Goal: Information Seeking & Learning: Check status

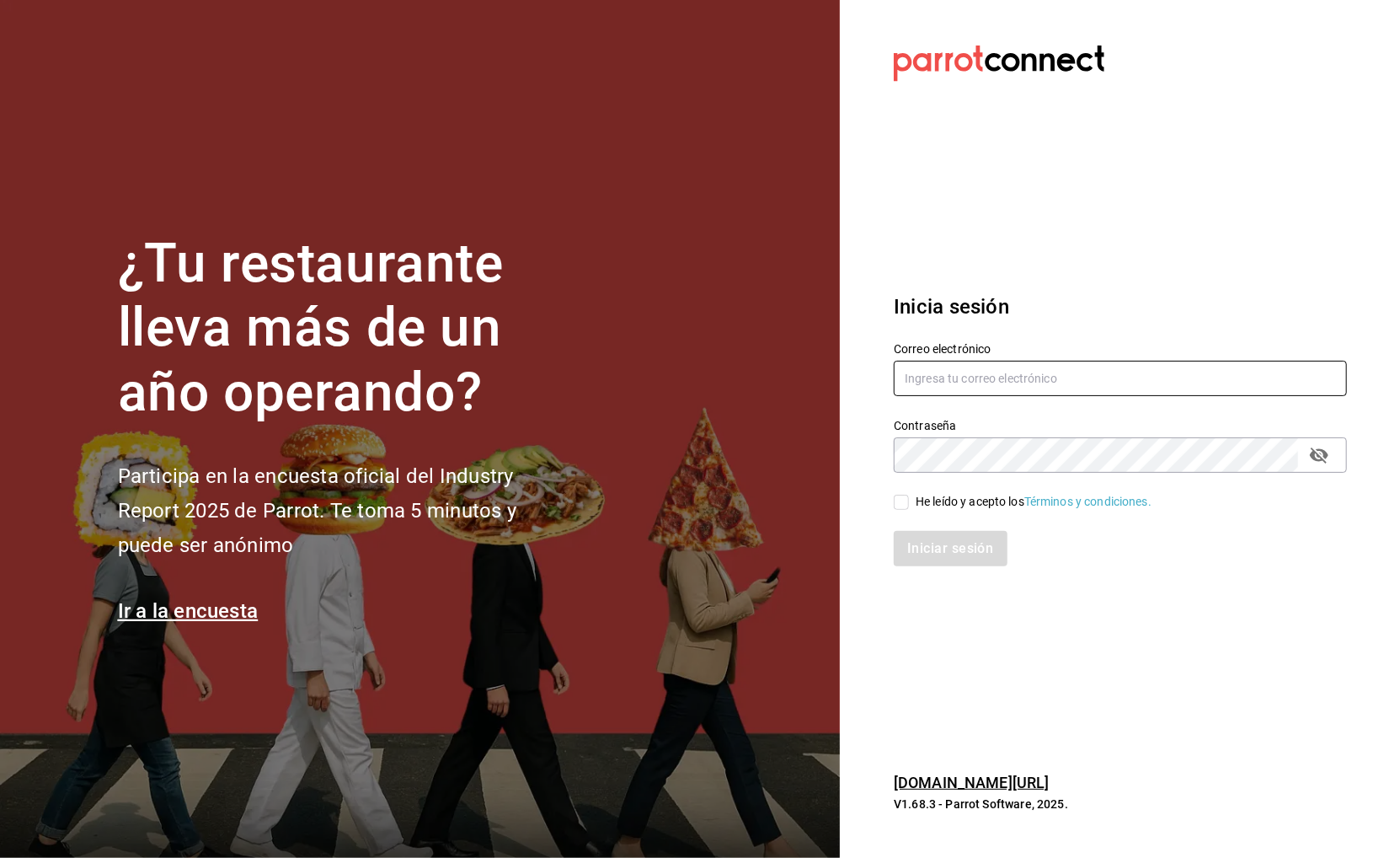
type input "[DOMAIN_NAME][EMAIL_ADDRESS][DOMAIN_NAME]"
click at [919, 504] on div "He leído y acepto los Términos y condiciones." at bounding box center [1033, 502] width 236 height 18
click at [909, 504] on input "He leído y acepto los Términos y condiciones." at bounding box center [901, 502] width 15 height 15
checkbox input "true"
click at [931, 522] on div "Iniciar sesión" at bounding box center [1110, 539] width 473 height 56
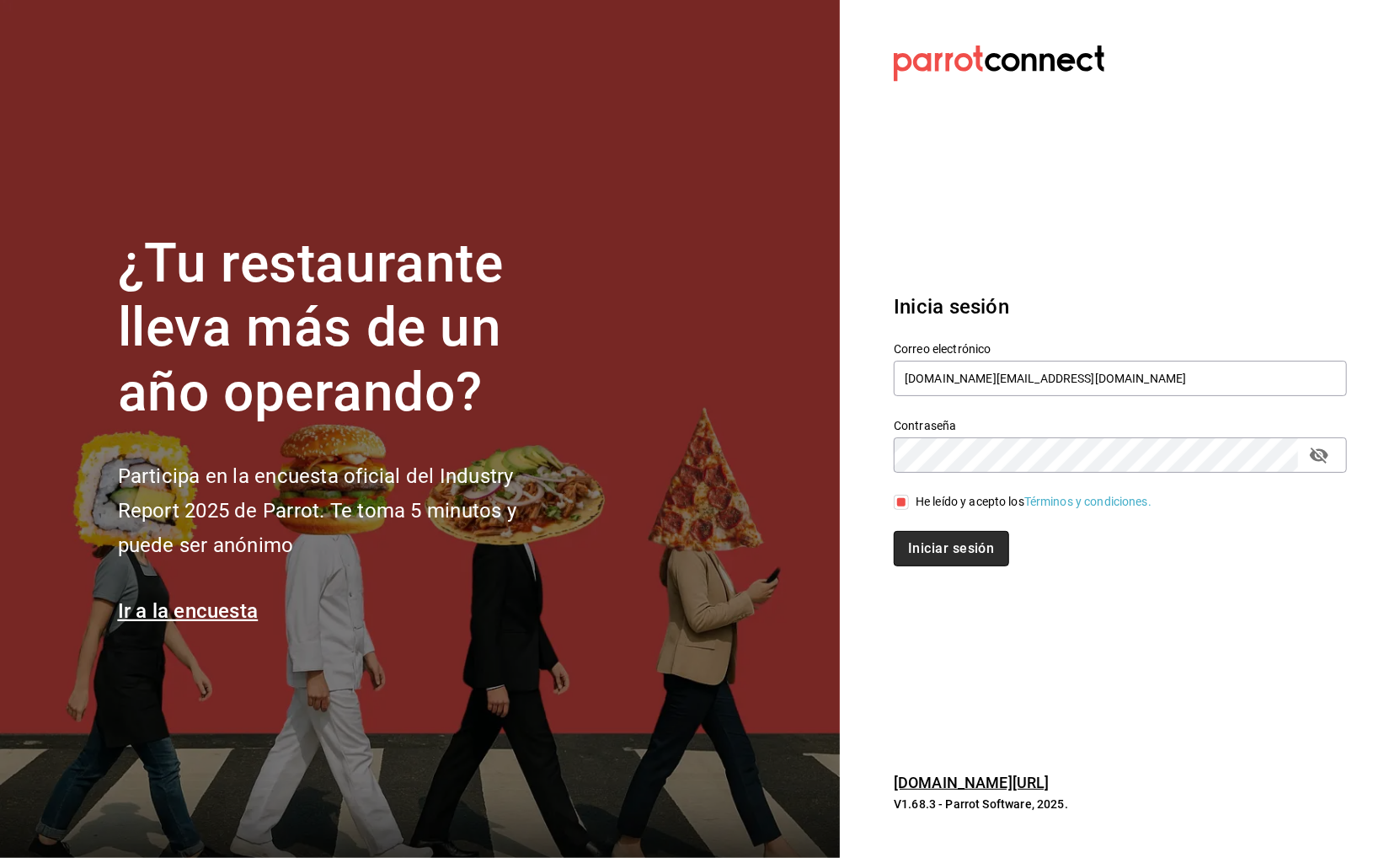
click at [931, 545] on button "Iniciar sesión" at bounding box center [950, 548] width 114 height 35
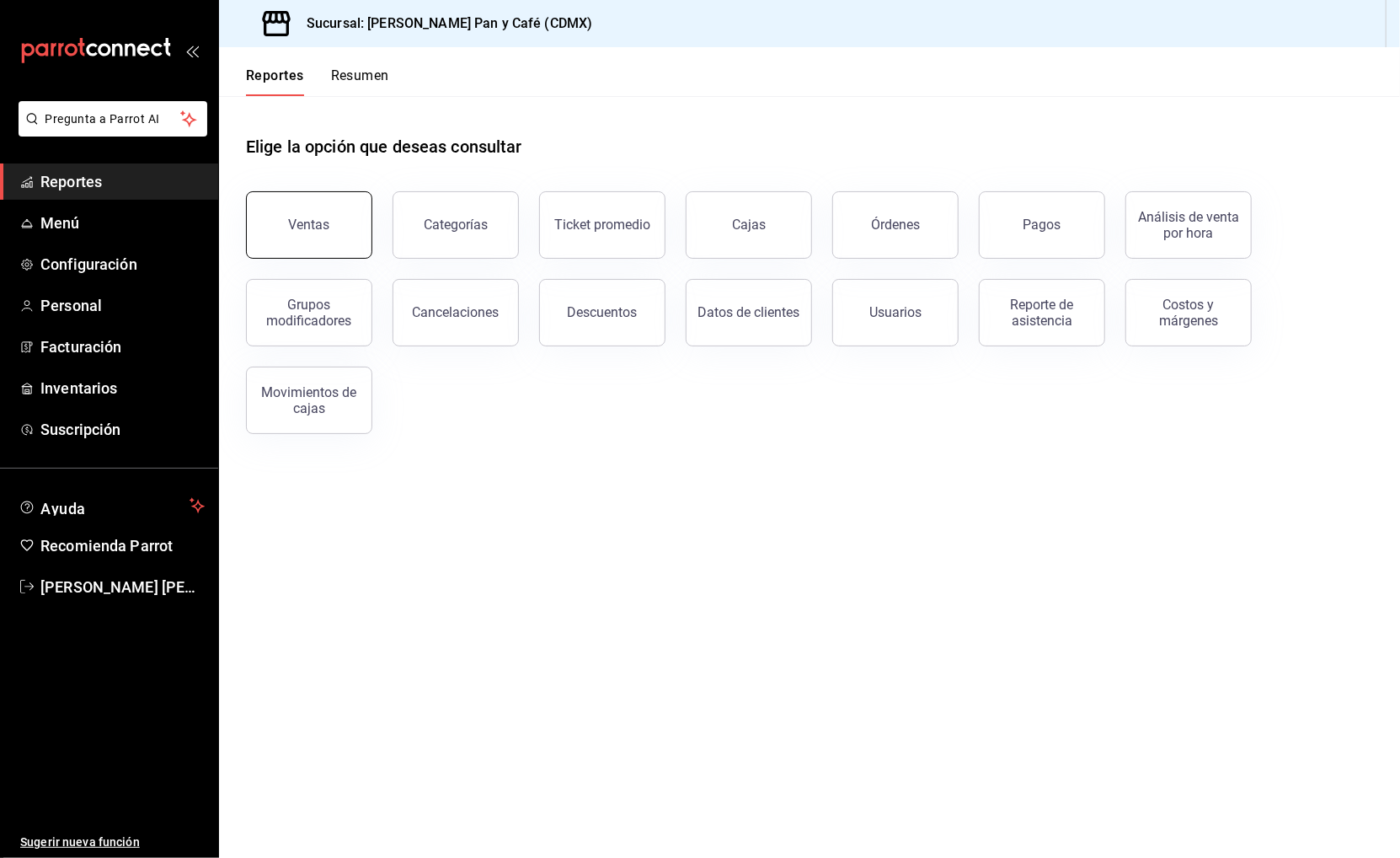
click at [282, 250] on button "Ventas" at bounding box center [309, 224] width 126 height 68
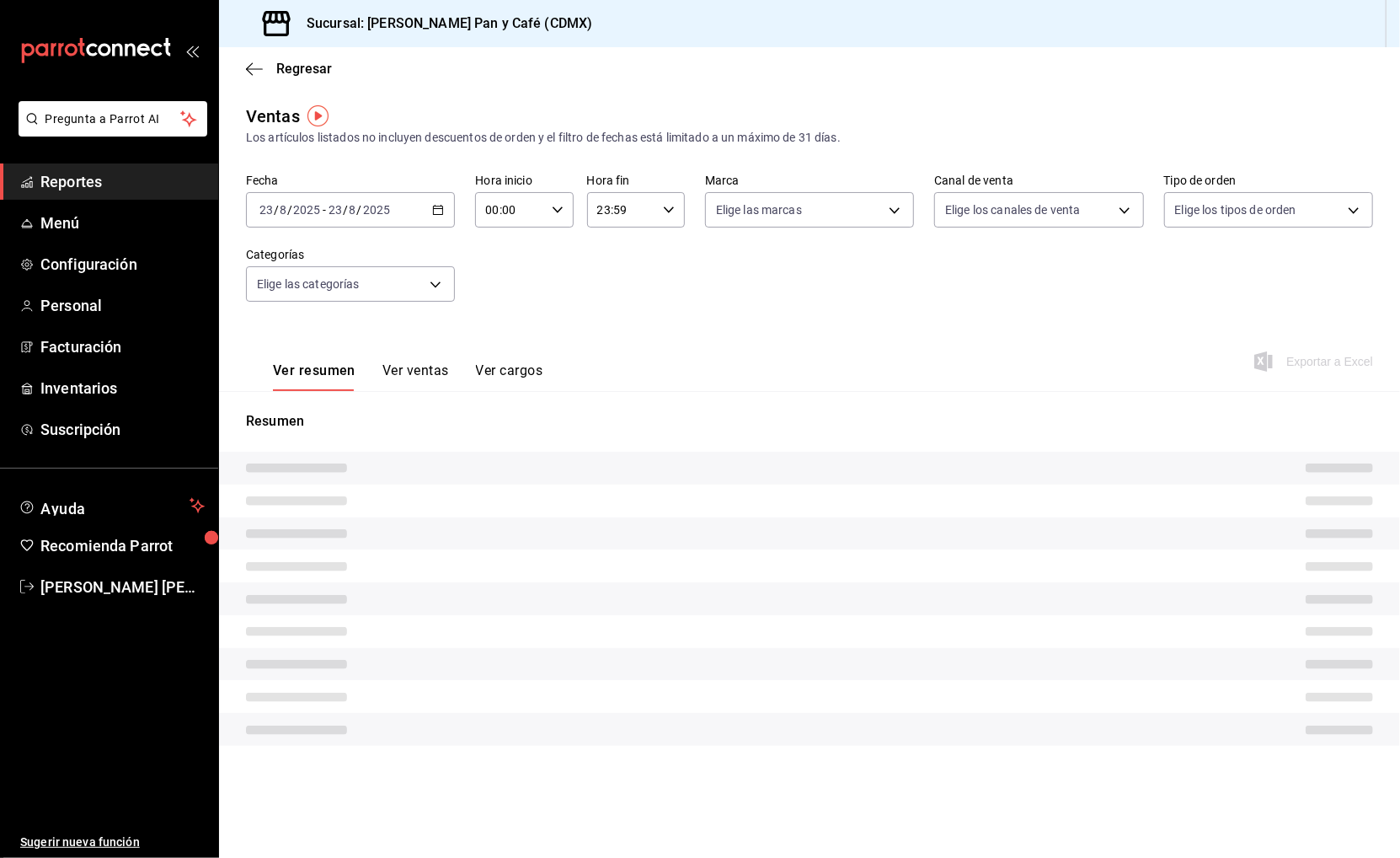
click at [445, 215] on div "2025-08-23 23 / 8 / 2025 - 2025-08-23 23 / 8 / 2025" at bounding box center [350, 209] width 209 height 35
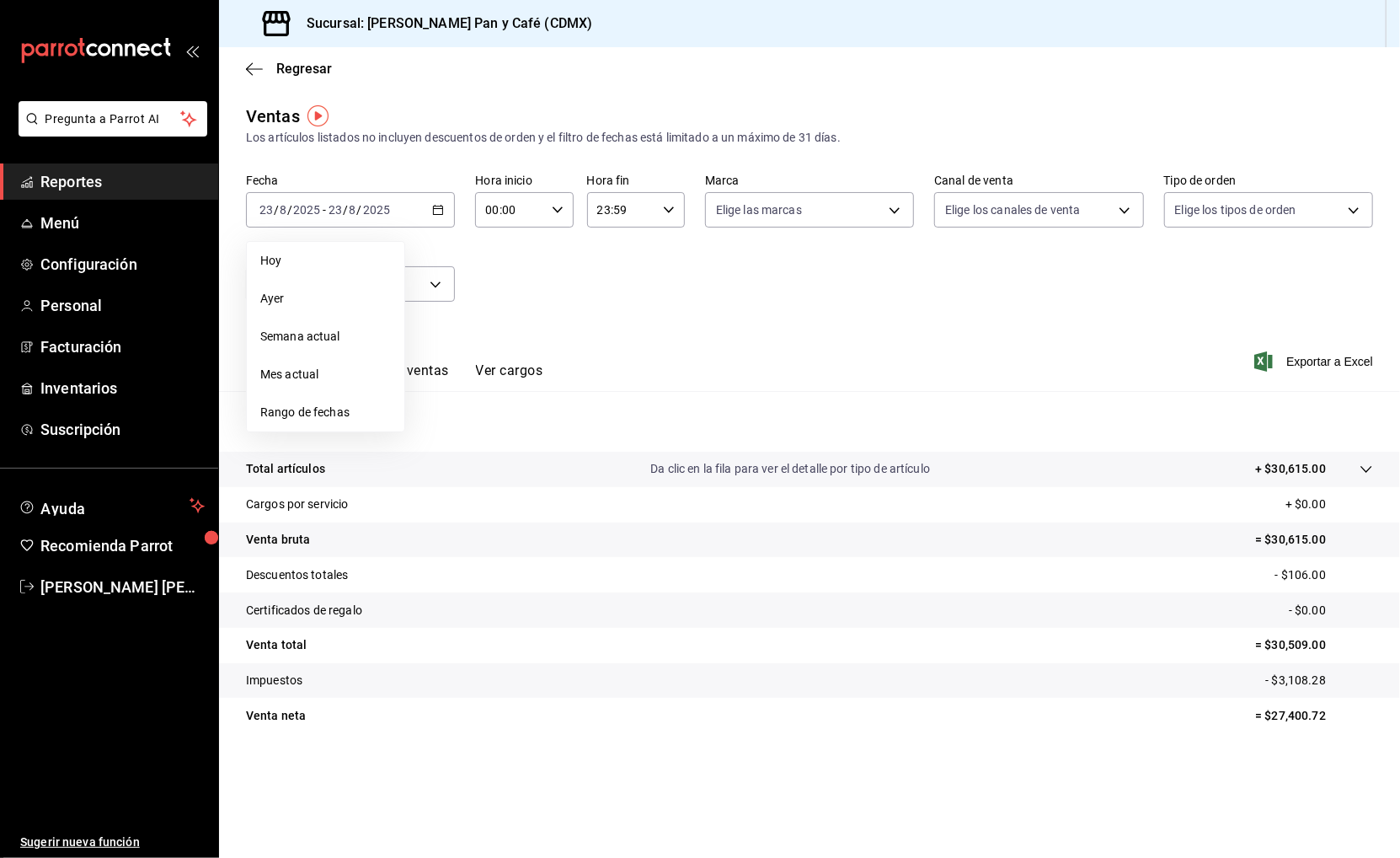
click at [353, 294] on span "Ayer" at bounding box center [325, 299] width 131 height 18
click at [1318, 351] on span "Exportar a Excel" at bounding box center [1315, 361] width 115 height 20
click at [305, 71] on span "Regresar" at bounding box center [305, 68] width 56 height 16
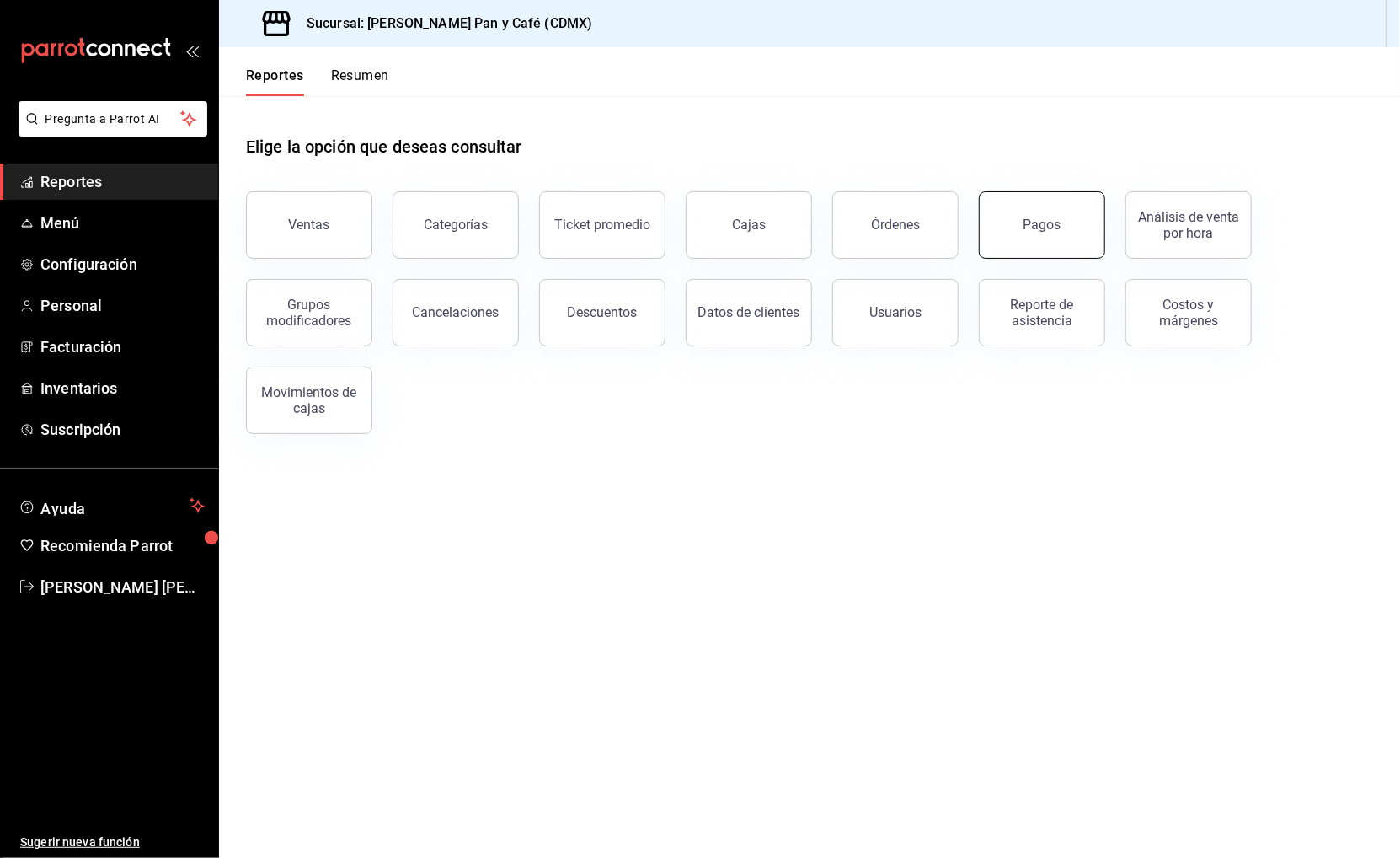
click at [991, 214] on button "Pagos" at bounding box center [1041, 224] width 126 height 68
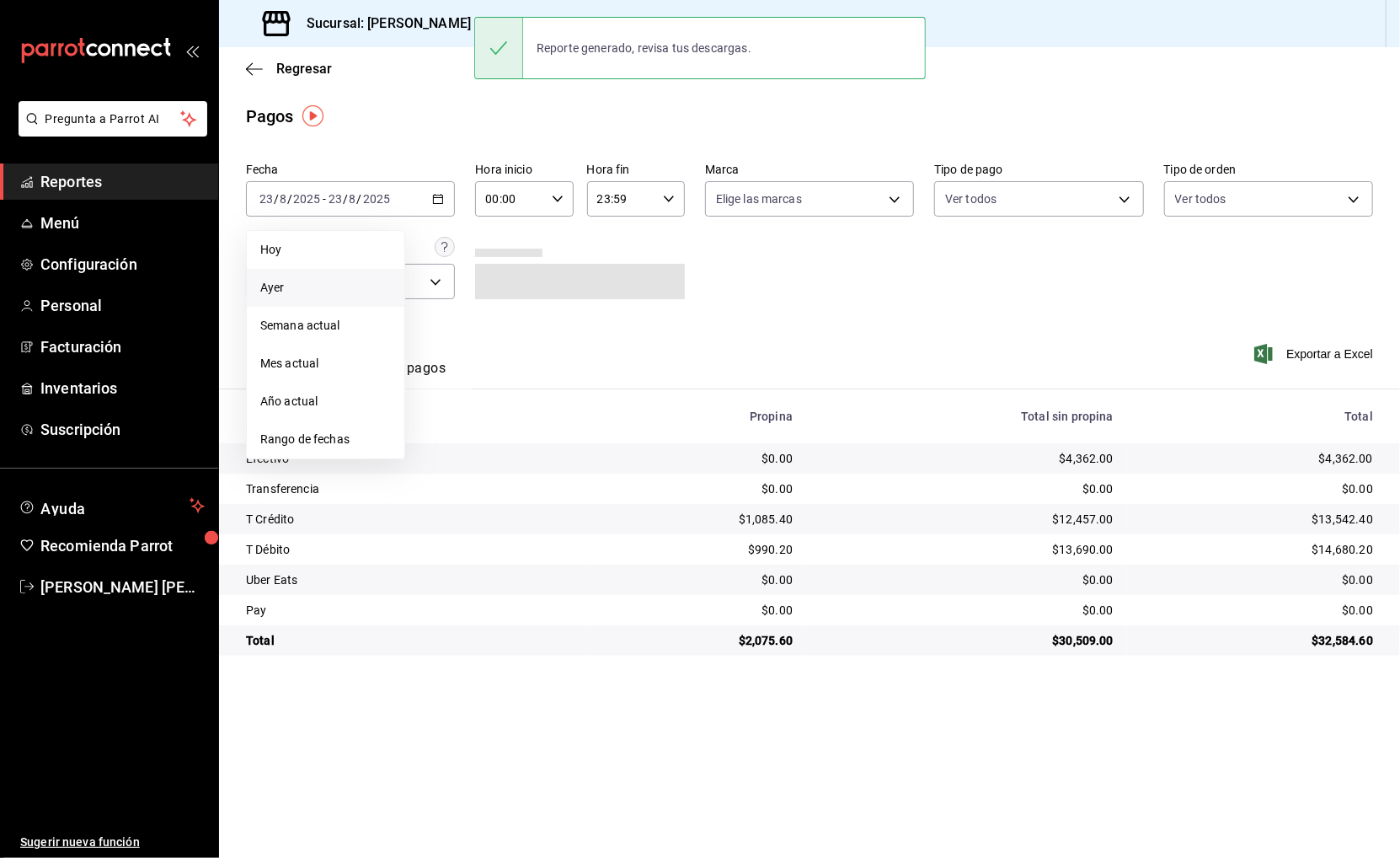
click at [343, 282] on span "Ayer" at bounding box center [325, 288] width 131 height 18
click at [1335, 450] on div "$6,320.00" at bounding box center [1257, 458] width 232 height 17
copy div "$"
click at [1337, 457] on div "$6,320.00" at bounding box center [1257, 458] width 232 height 17
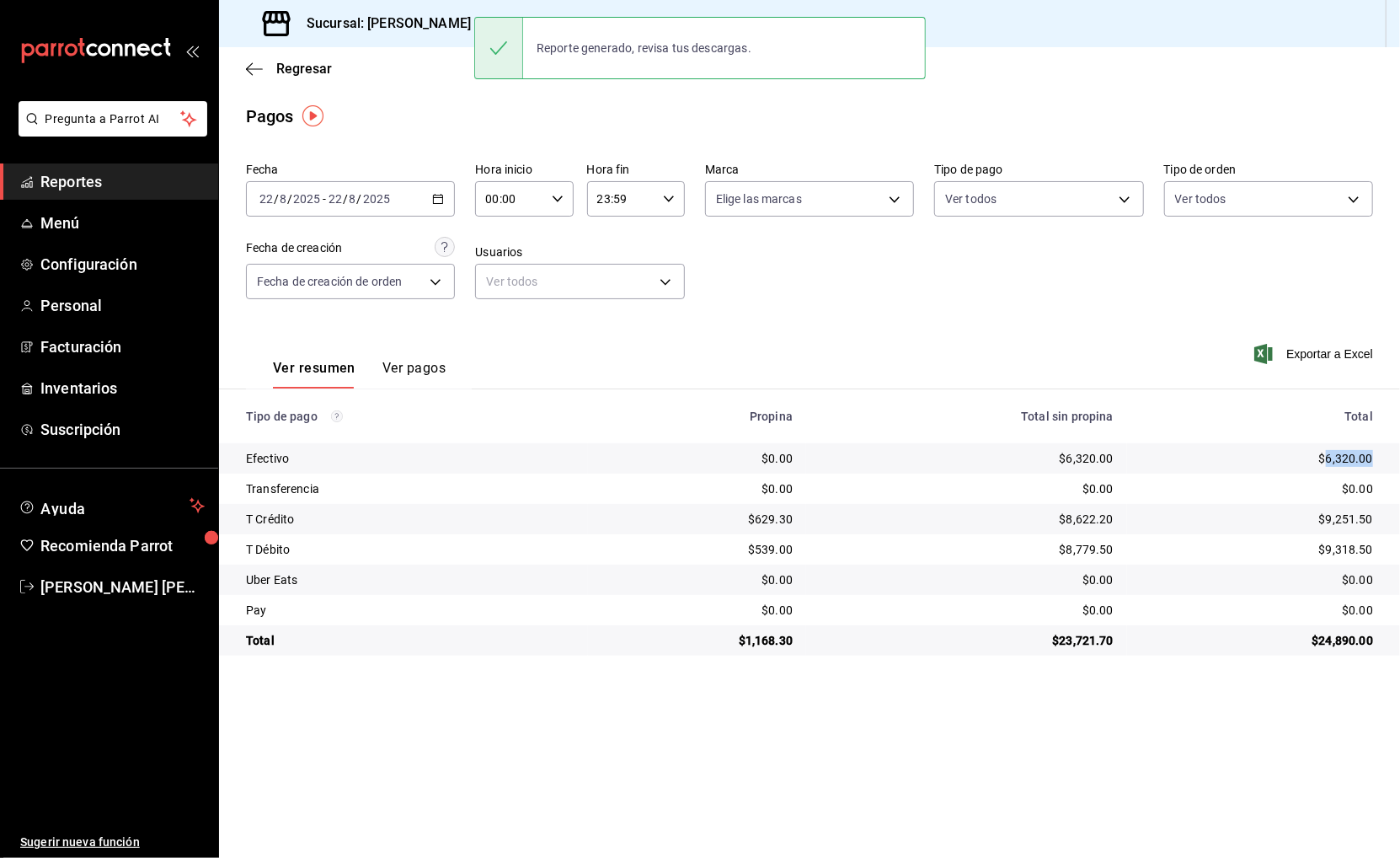
click at [1337, 457] on div "$6,320.00" at bounding box center [1257, 458] width 232 height 17
copy div "6,320.00"
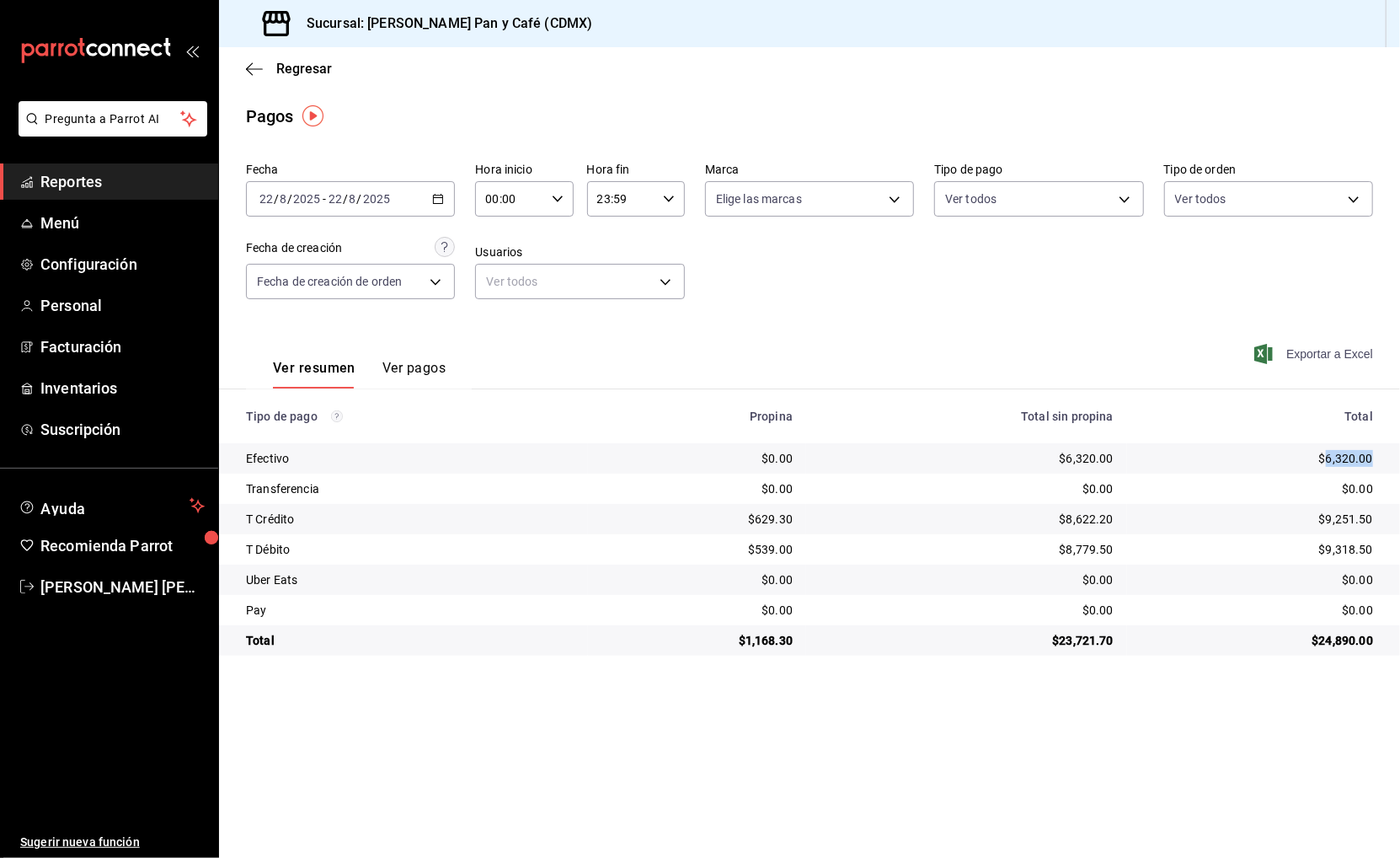
click at [1314, 351] on span "Exportar a Excel" at bounding box center [1315, 353] width 115 height 20
click at [764, 512] on div "$629.30" at bounding box center [697, 519] width 191 height 17
copy div "629.30"
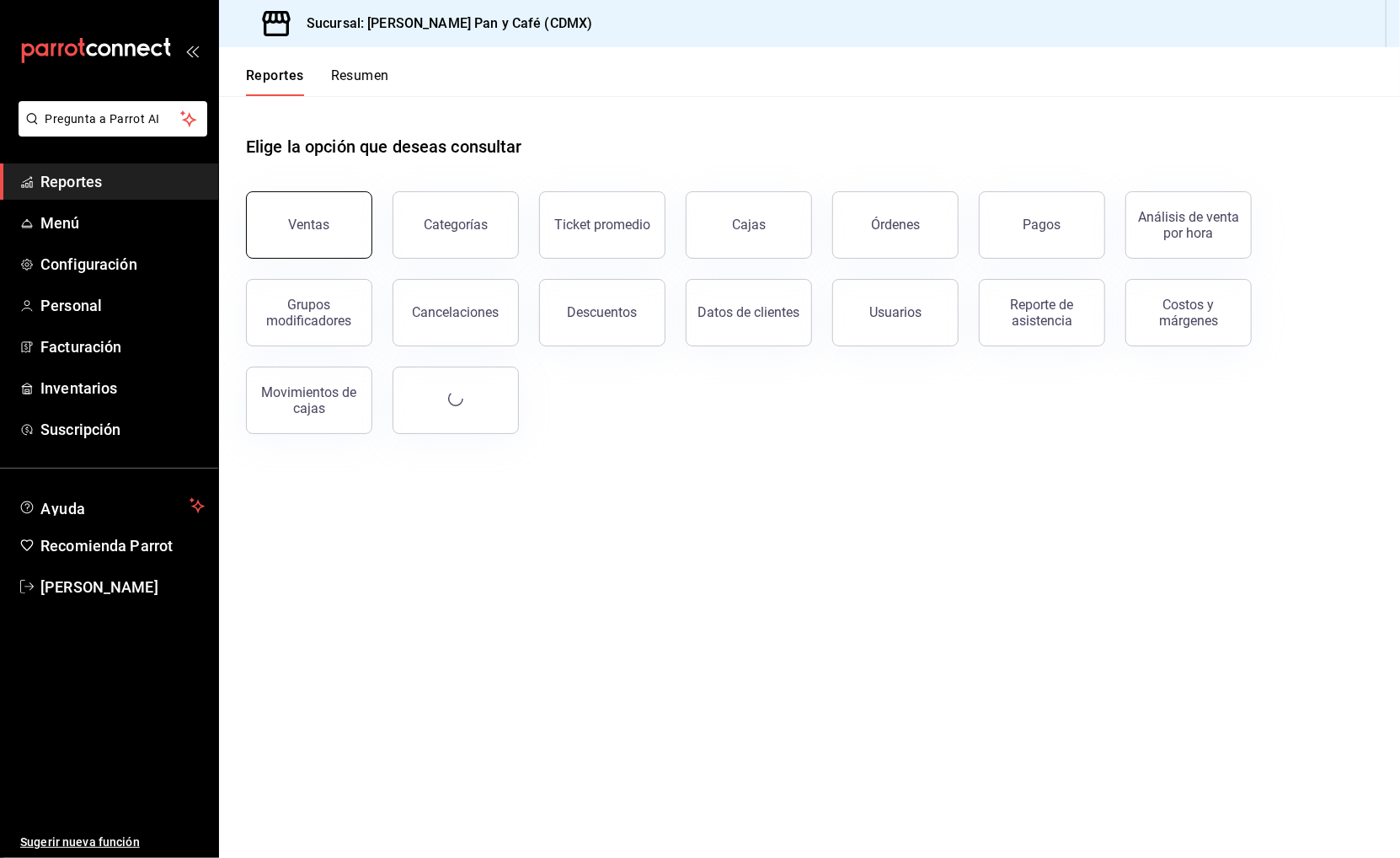
click at [345, 238] on button "Ventas" at bounding box center [309, 224] width 126 height 68
